Goal: Navigation & Orientation: Go to known website

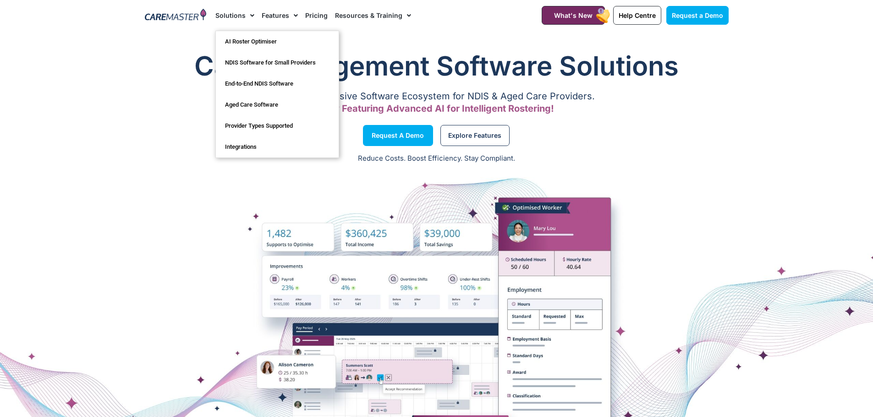
click at [187, 17] on img at bounding box center [176, 16] width 62 height 14
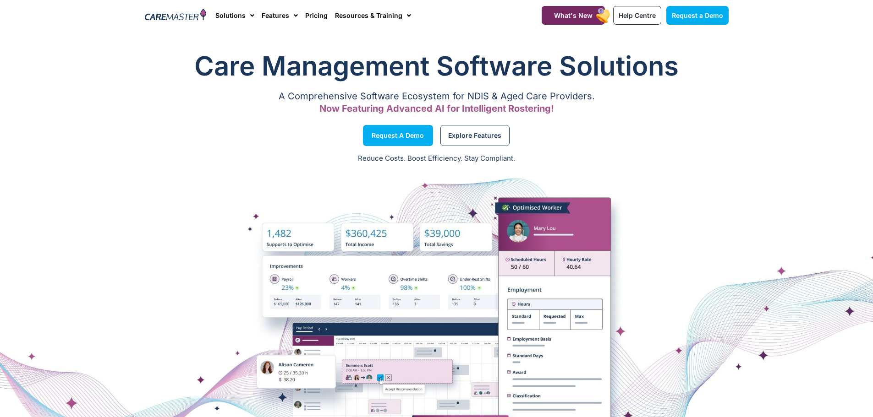
drag, startPoint x: 378, startPoint y: 238, endPoint x: 366, endPoint y: 206, distance: 34.5
